Goal: Obtain resource: Download file/media

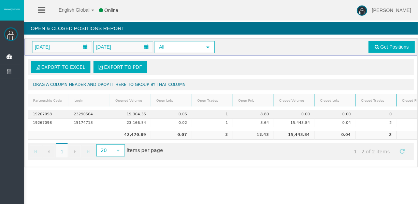
scroll to position [0, 34]
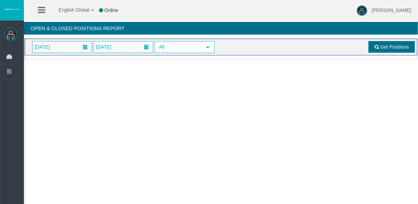
click at [396, 48] on span "Get Positions" at bounding box center [395, 46] width 28 height 5
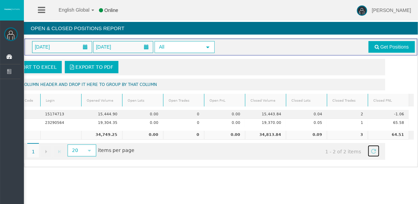
scroll to position [0, 34]
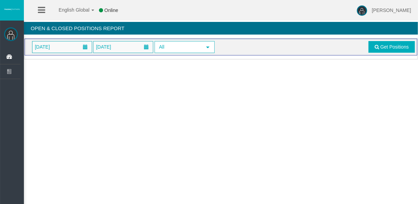
click at [368, 46] on span "Get Positions" at bounding box center [391, 47] width 48 height 12
click at [374, 50] on link "Get Positions" at bounding box center [392, 47] width 46 height 12
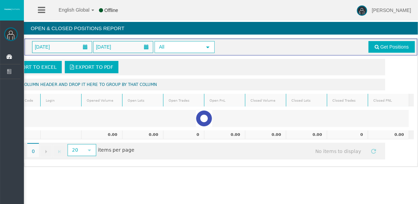
scroll to position [0, 32]
click at [327, 162] on div "Export to Excel Export to PDF Drag a column header and drop it here to group by…" at bounding box center [221, 108] width 393 height 107
click at [267, 156] on div "Go to the first page Go to the previous page 0 0 Go to the next page Go to the …" at bounding box center [192, 150] width 386 height 17
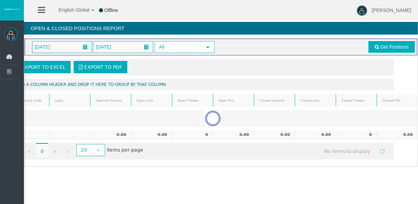
scroll to position [0, 4]
